Goal: Task Accomplishment & Management: Use online tool/utility

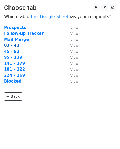
click at [11, 45] on strong "03 - 43" at bounding box center [11, 45] width 15 height 5
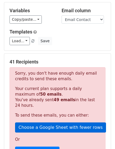
scroll to position [133, 0]
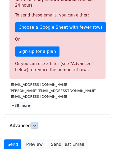
click at [38, 123] on link at bounding box center [35, 126] width 6 height 6
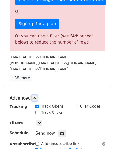
scroll to position [212, 0]
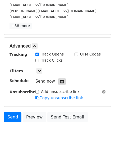
click at [62, 78] on div at bounding box center [62, 81] width 7 height 7
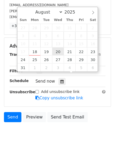
type input "2025-08-20 12:00"
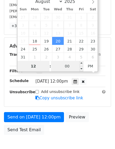
scroll to position [137, 0]
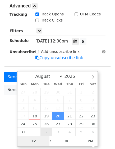
type input "2"
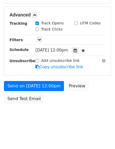
click at [93, 64] on form "Variables Copy/paste... {{Company Name}} {{Email Contact}} {{First Name}} {{Las…" at bounding box center [57, 6] width 107 height 200
type input "[DATE] 14:00"
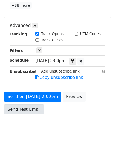
scroll to position [237, 0]
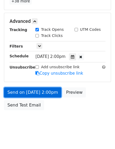
click at [21, 88] on link "Send on [DATE] 2:00pm" at bounding box center [33, 92] width 58 height 10
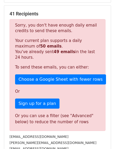
scroll to position [51, 0]
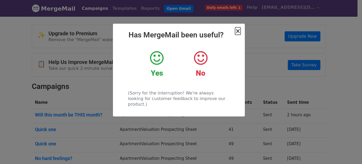
click at [239, 32] on span "×" at bounding box center [237, 30] width 5 height 7
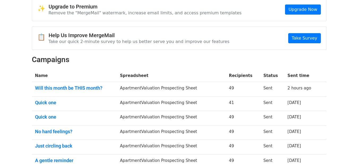
scroll to position [27, 0]
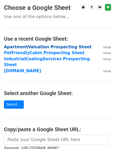
click at [36, 49] on strong "ApartmentValuation Prospecting Sheet" at bounding box center [48, 47] width 88 height 5
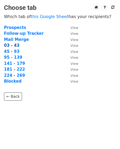
click at [8, 47] on strong "03 - 43" at bounding box center [11, 45] width 15 height 5
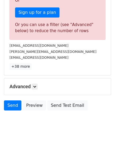
scroll to position [172, 0]
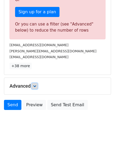
click at [36, 84] on icon at bounding box center [34, 85] width 3 height 3
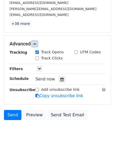
scroll to position [224, 0]
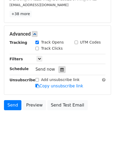
click at [60, 68] on icon at bounding box center [61, 70] width 3 height 4
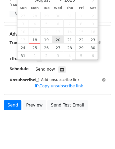
type input "[DATE] 12:00"
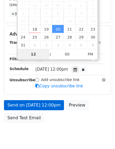
scroll to position [137, 0]
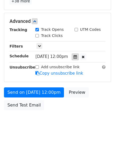
click at [77, 55] on icon at bounding box center [75, 57] width 3 height 4
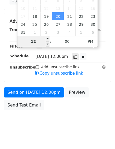
click at [39, 44] on input "12" at bounding box center [34, 41] width 32 height 11
click at [39, 41] on input "Hour" at bounding box center [34, 41] width 32 height 11
type input "2"
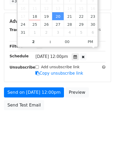
type input "[DATE] 14:00"
click at [61, 111] on body "New Campaign Daily emails left: 1 Google Sheet: ApartmentValuation Prospect... …" at bounding box center [57, 8] width 115 height 252
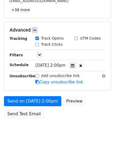
scroll to position [237, 0]
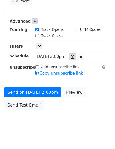
click at [76, 53] on div at bounding box center [72, 56] width 7 height 7
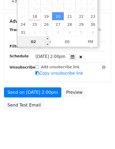
click at [38, 43] on input "02" at bounding box center [34, 41] width 32 height 11
type input "1"
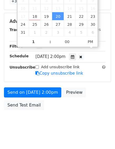
type input "[DATE] 13:00"
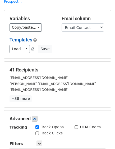
scroll to position [16, 0]
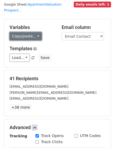
click at [23, 32] on link "Copy/paste..." at bounding box center [26, 36] width 32 height 8
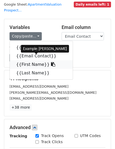
click at [28, 60] on link "{{First Name}}" at bounding box center [41, 64] width 63 height 8
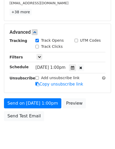
scroll to position [122, 0]
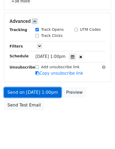
click at [17, 87] on link "Send on [DATE] 1:00pm" at bounding box center [33, 92] width 58 height 10
